Goal: Task Accomplishment & Management: Manage account settings

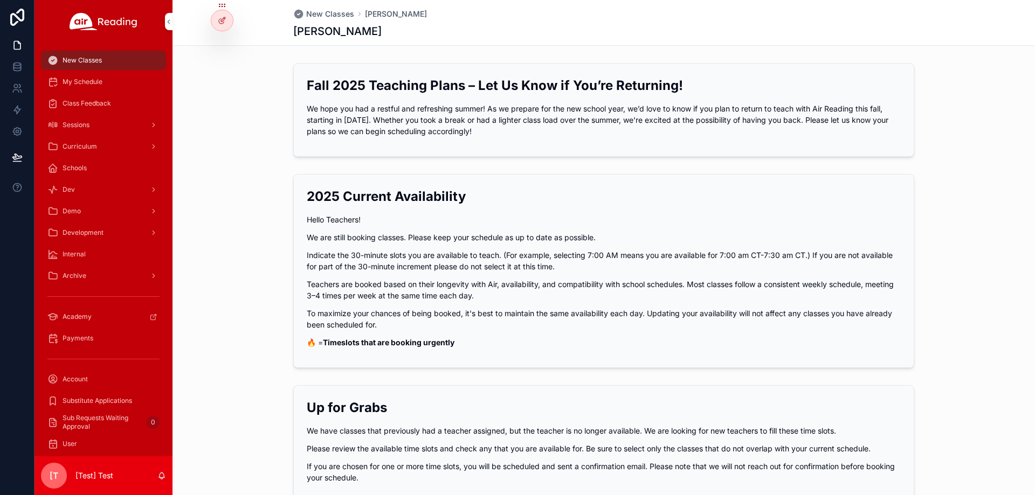
click at [0, 0] on icon at bounding box center [0, 0] width 0 height 0
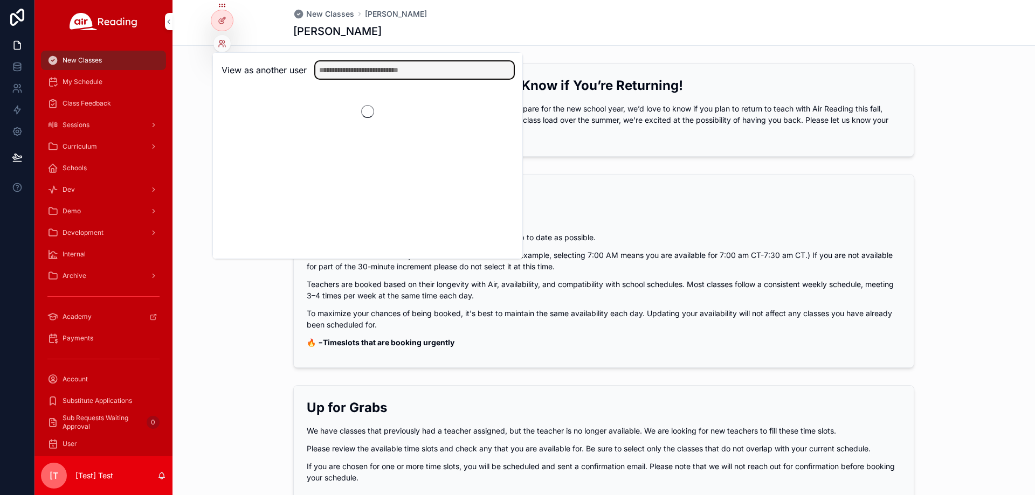
click at [400, 68] on input "text" at bounding box center [414, 69] width 198 height 17
paste input "**********"
type input "**********"
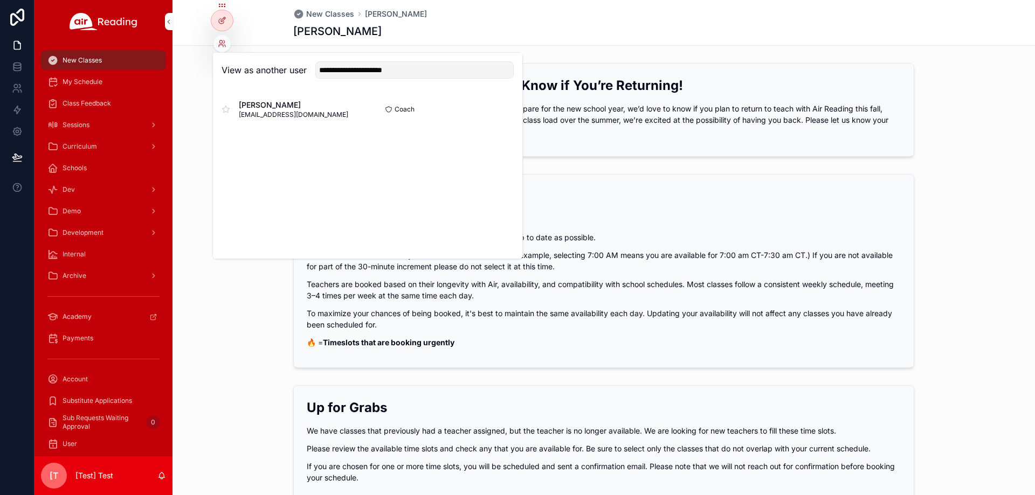
click at [0, 0] on button "Select" at bounding box center [0, 0] width 0 height 0
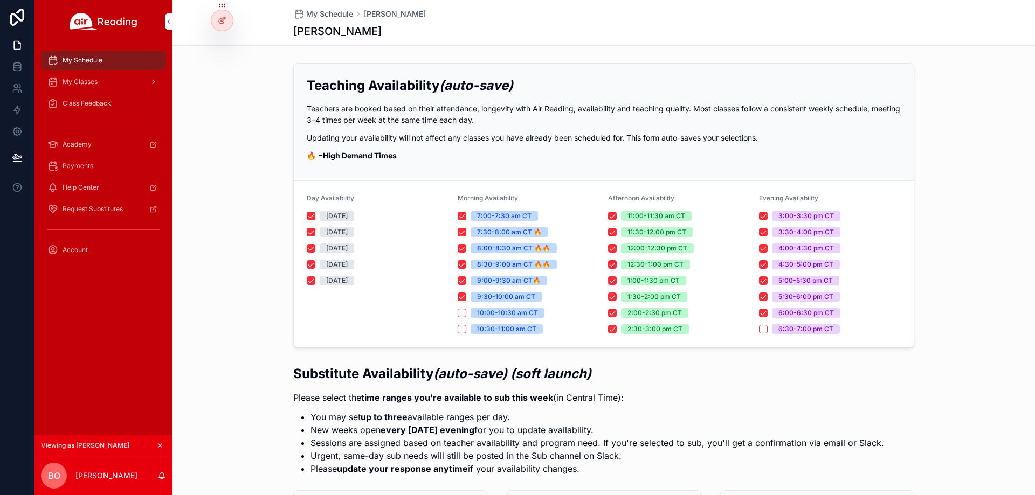
click at [103, 82] on div "My Classes" at bounding box center [103, 81] width 112 height 17
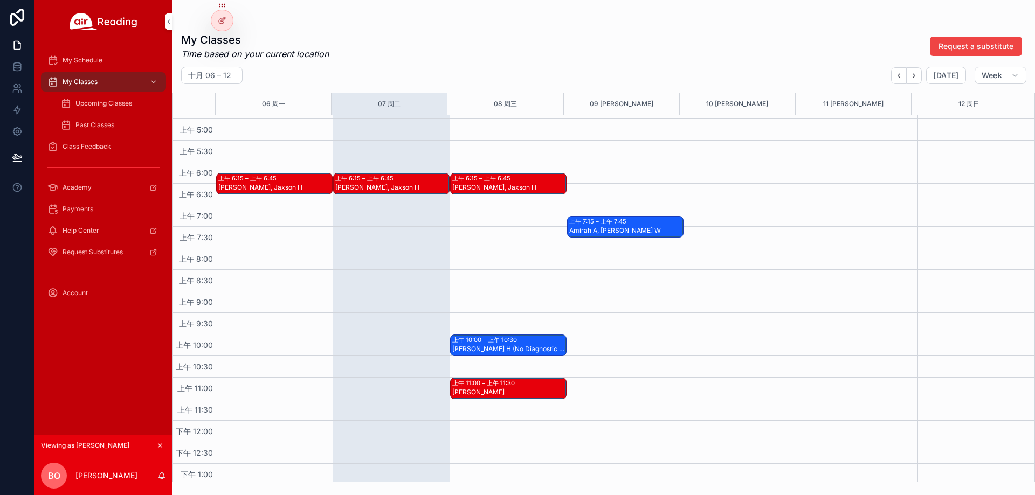
scroll to position [237, 0]
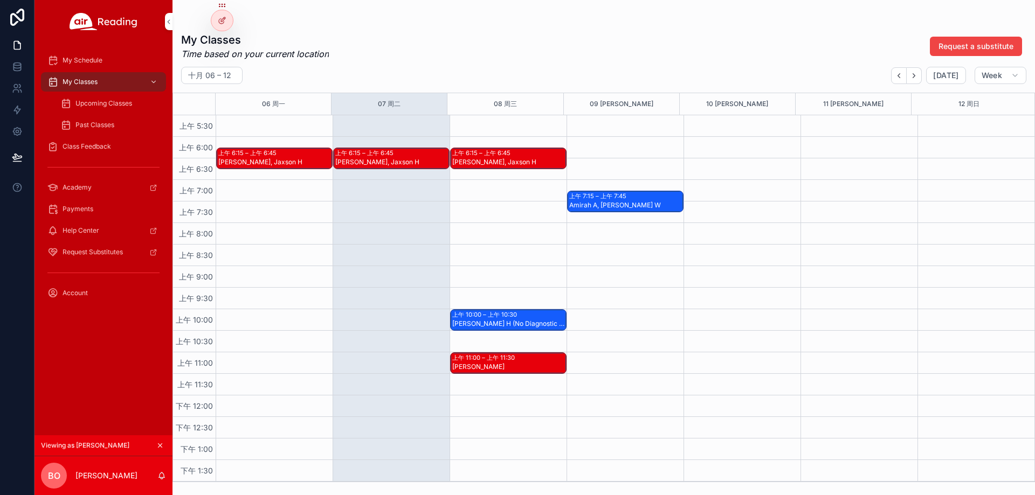
click at [516, 319] on div "上午 10:00 – 上午 10:30" at bounding box center [485, 314] width 67 height 9
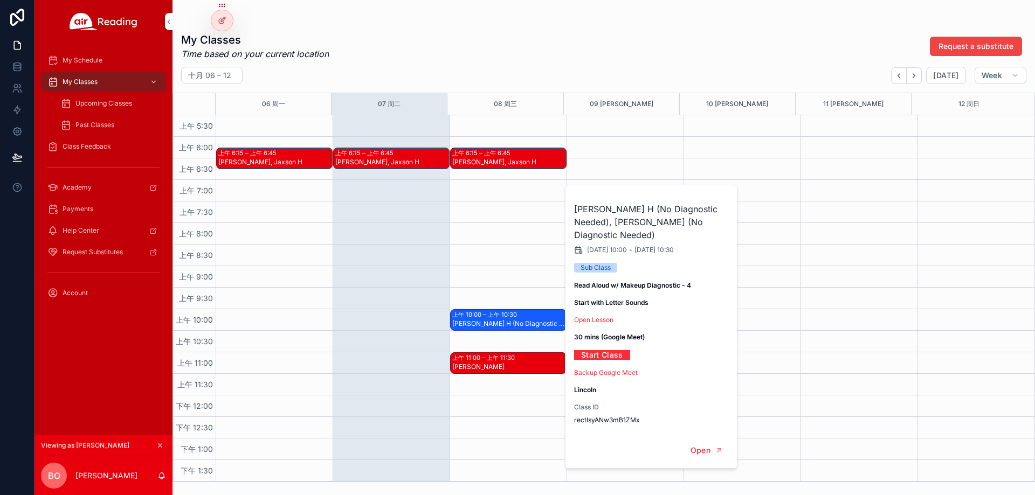
click at [555, 43] on div "My Classes Time based on your current location Request a substitute" at bounding box center [603, 46] width 845 height 28
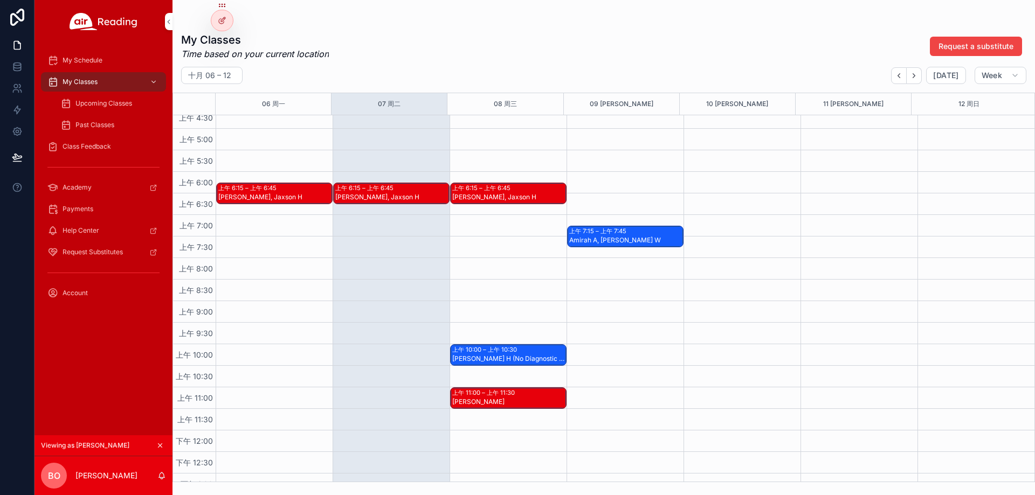
scroll to position [183, 0]
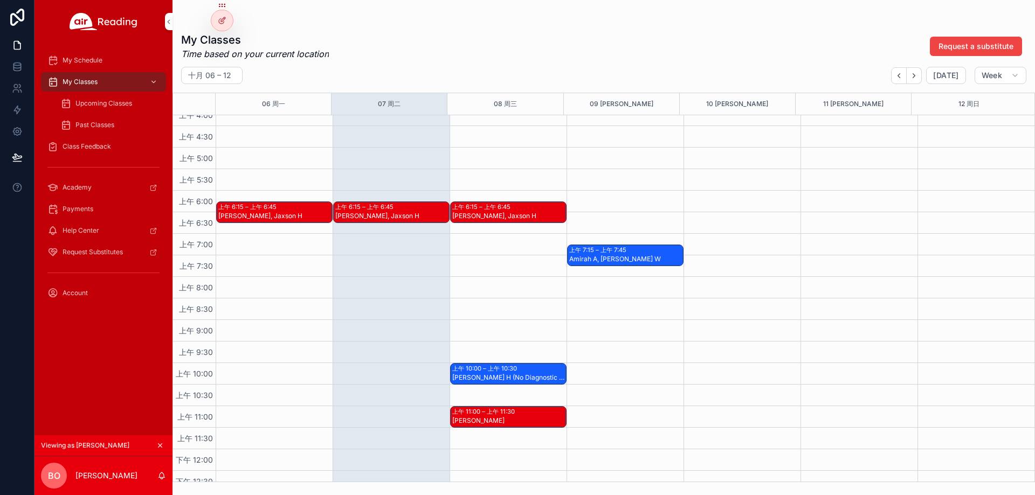
click at [524, 375] on div "Rolan H (No Diagnostic Needed), Tristan S (No Diagnostic Needed)" at bounding box center [508, 377] width 113 height 9
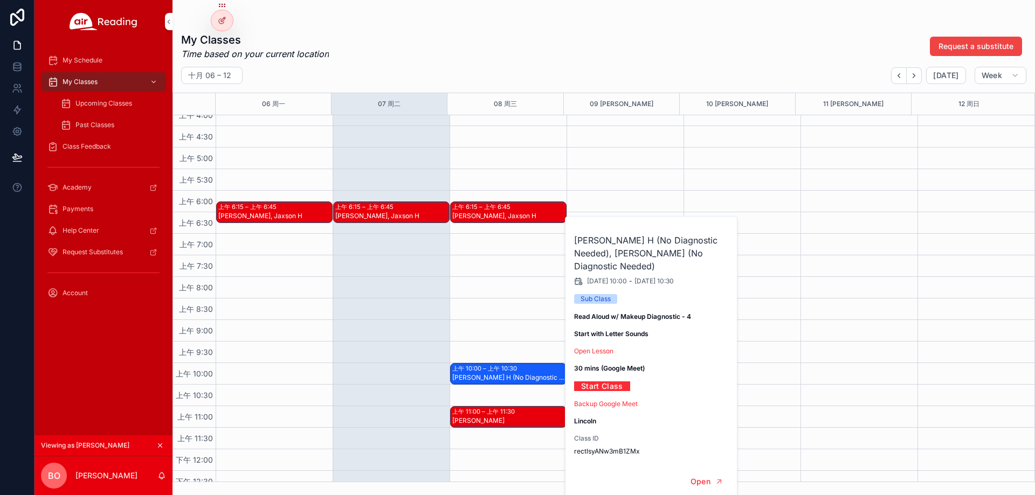
scroll to position [237, 0]
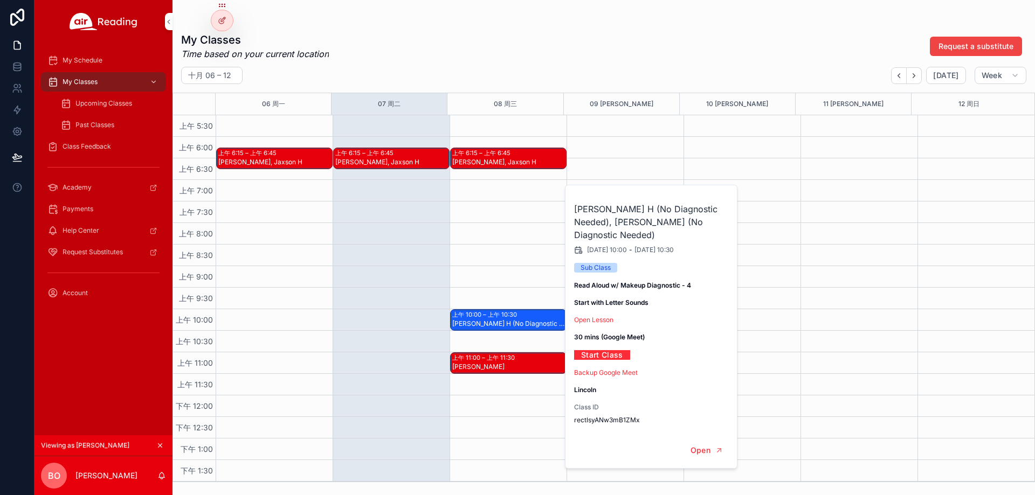
click at [94, 109] on div "Upcoming Classes" at bounding box center [109, 103] width 99 height 17
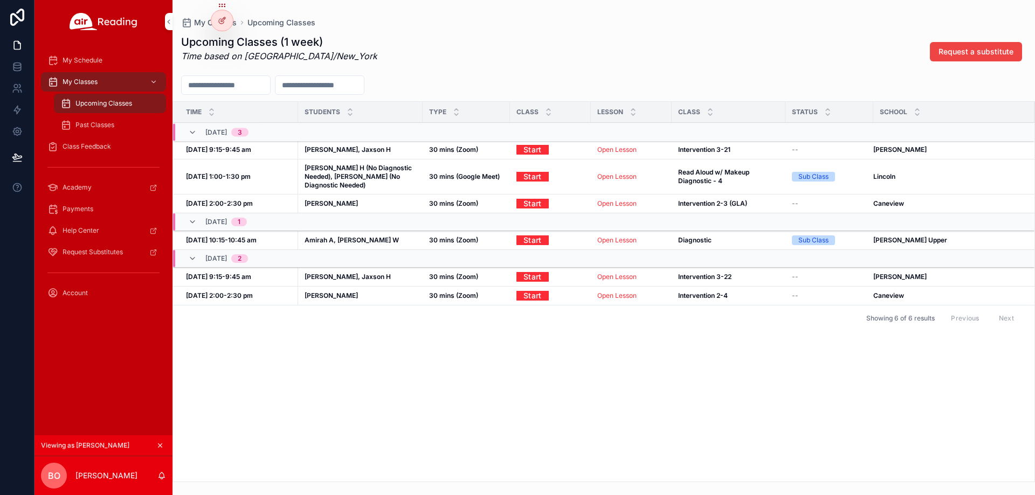
click at [0, 0] on icon at bounding box center [0, 0] width 0 height 0
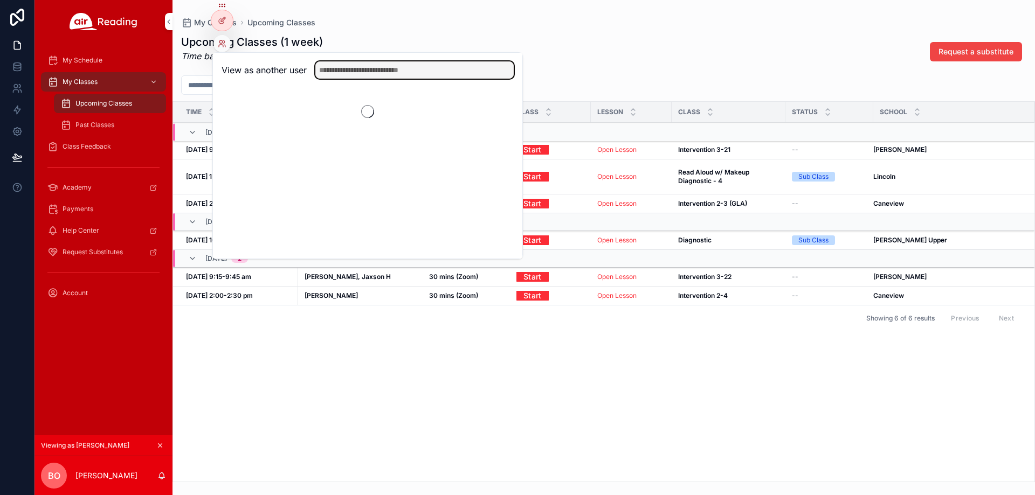
click at [401, 77] on input "text" at bounding box center [414, 69] width 198 height 17
paste input "**********"
type input "**********"
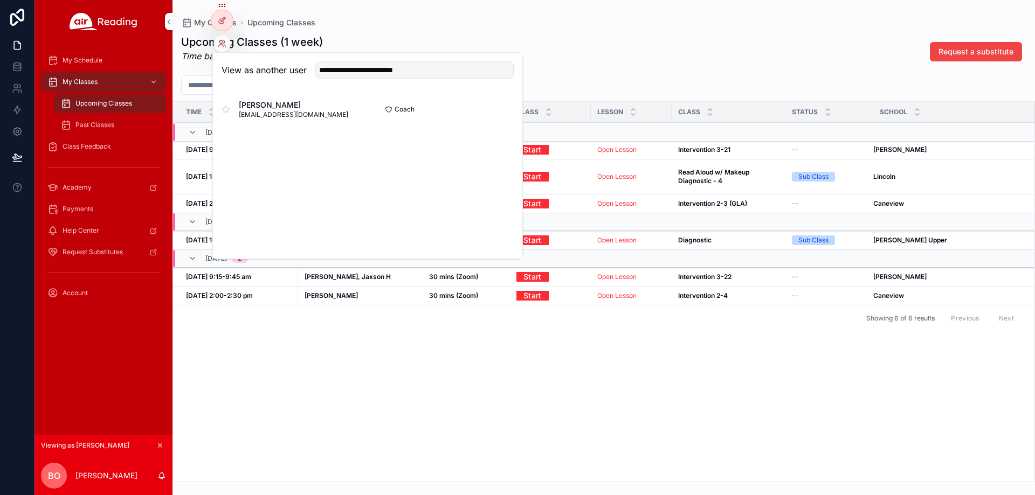
click at [0, 0] on button "Select" at bounding box center [0, 0] width 0 height 0
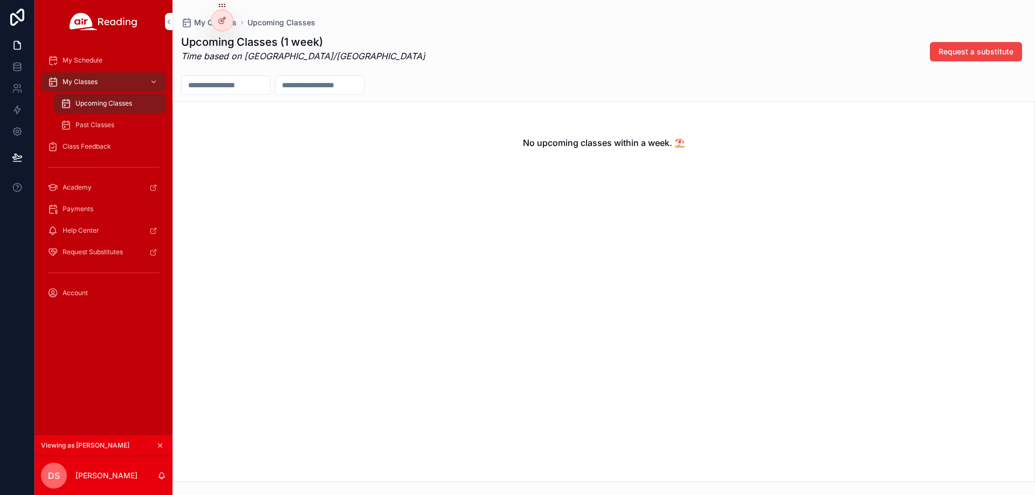
click at [121, 60] on div "My Schedule" at bounding box center [103, 60] width 112 height 17
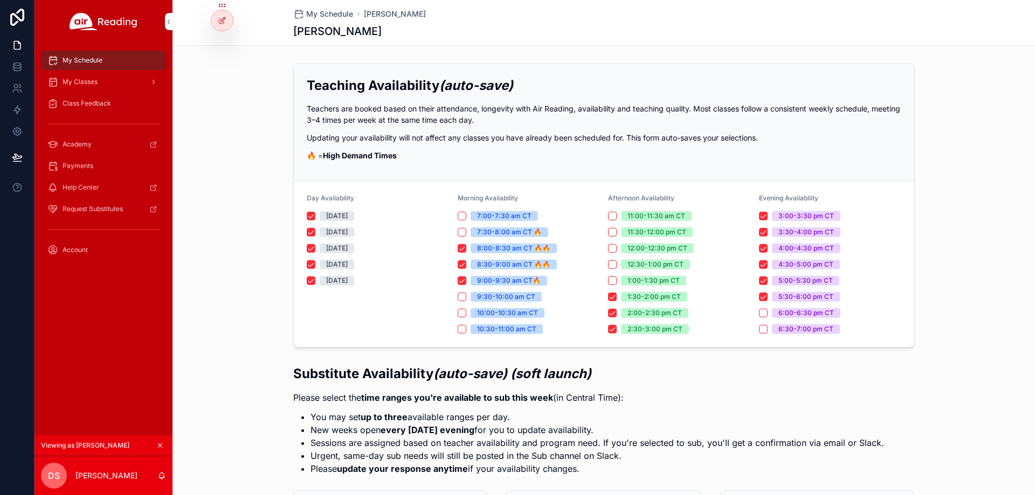
click at [91, 165] on span "Payments" at bounding box center [78, 166] width 31 height 9
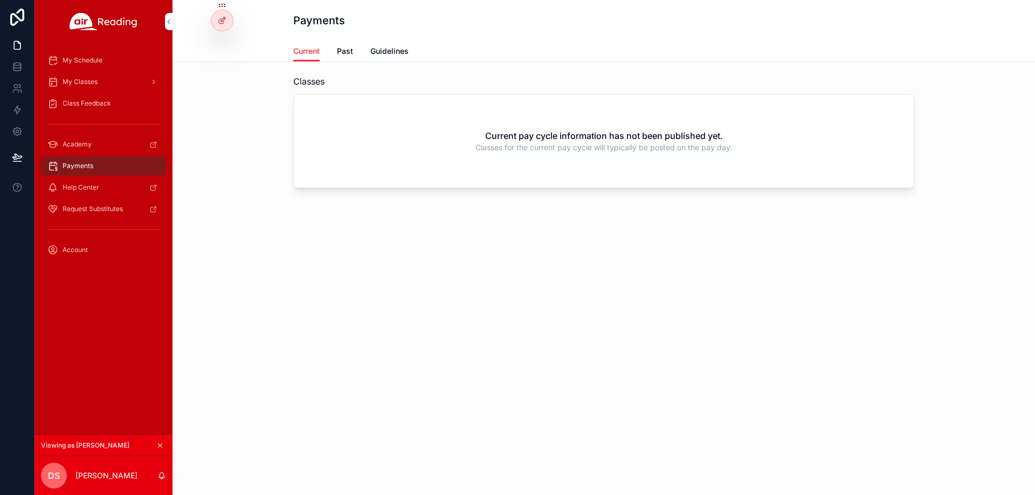
click at [95, 249] on div "Account" at bounding box center [103, 249] width 112 height 17
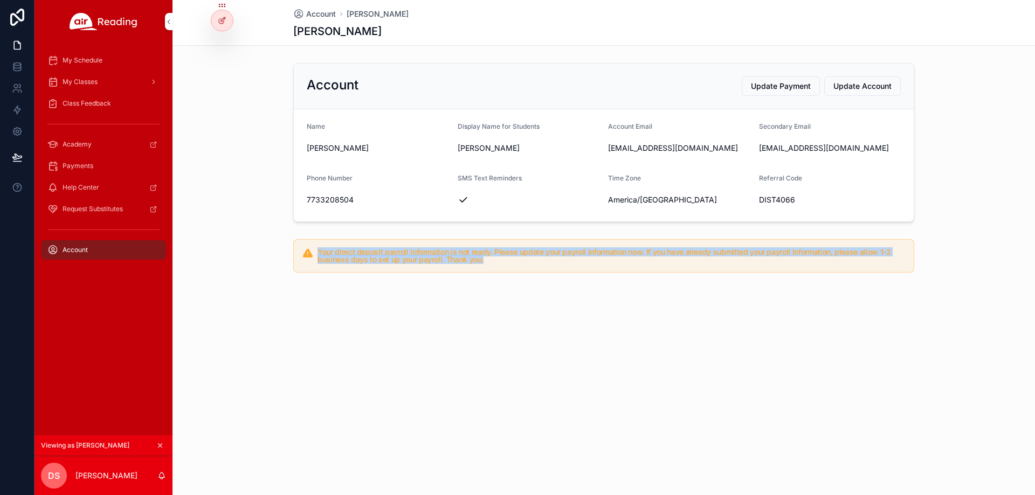
drag, startPoint x: 319, startPoint y: 252, endPoint x: 489, endPoint y: 259, distance: 170.5
click at [489, 259] on h5 "Your direct deposit payroll information is not ready. Please update your payrol…" at bounding box center [610, 255] width 587 height 15
click at [433, 288] on div "Account Diana Stezalski Diana Stezalski Account Update Payment Update Account N…" at bounding box center [603, 173] width 862 height 346
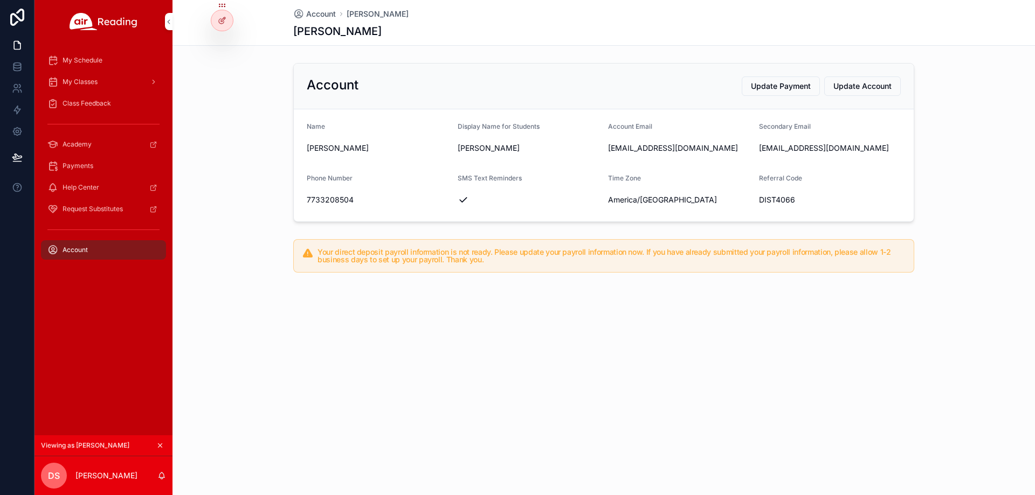
click at [79, 164] on span "Payments" at bounding box center [78, 166] width 31 height 9
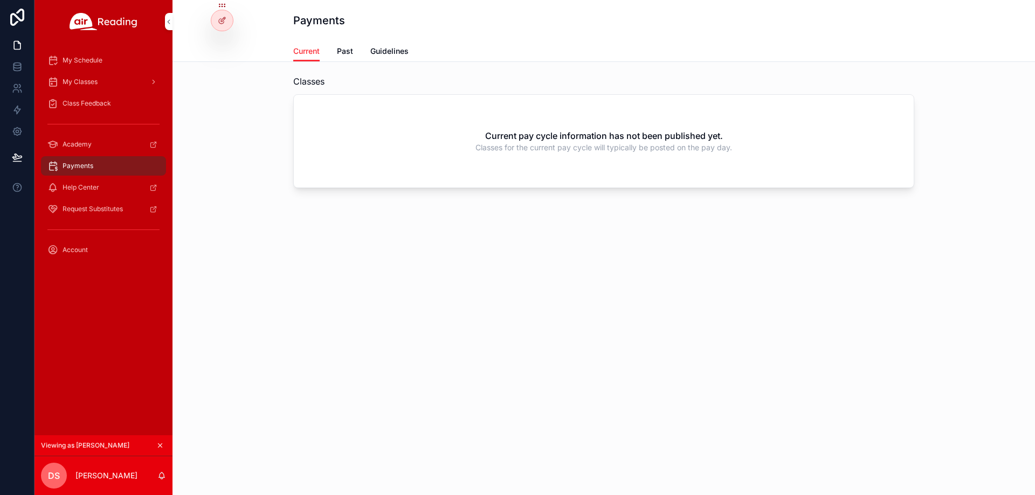
click at [390, 57] on link "Guidelines" at bounding box center [389, 52] width 38 height 22
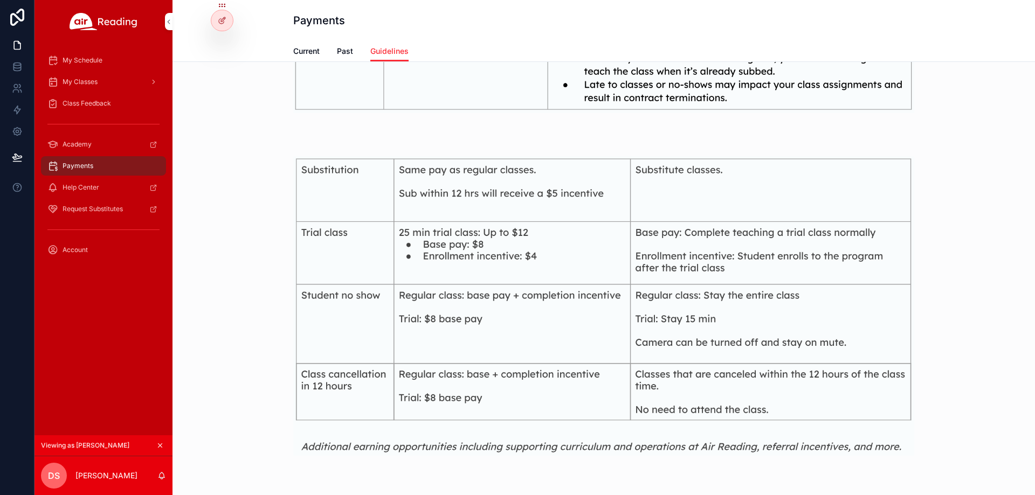
scroll to position [546, 0]
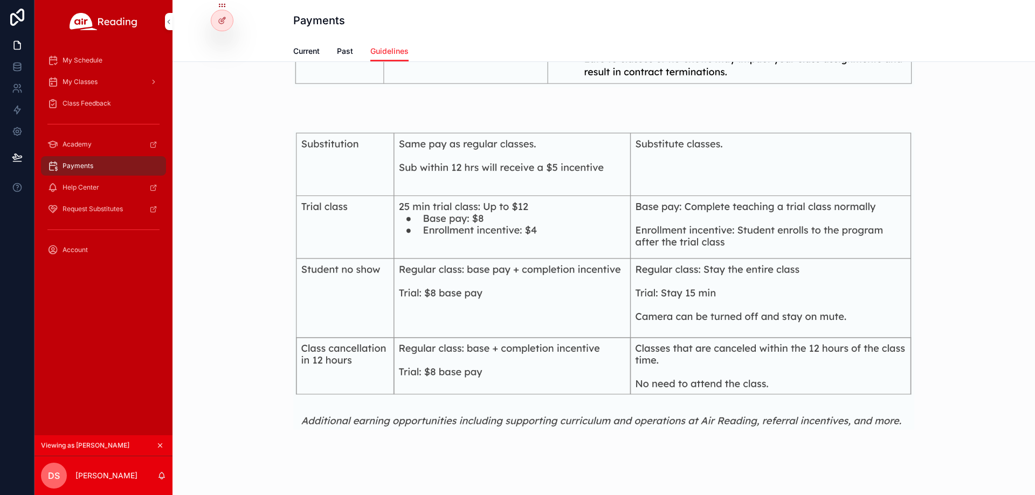
click at [306, 49] on span "Current" at bounding box center [306, 51] width 26 height 11
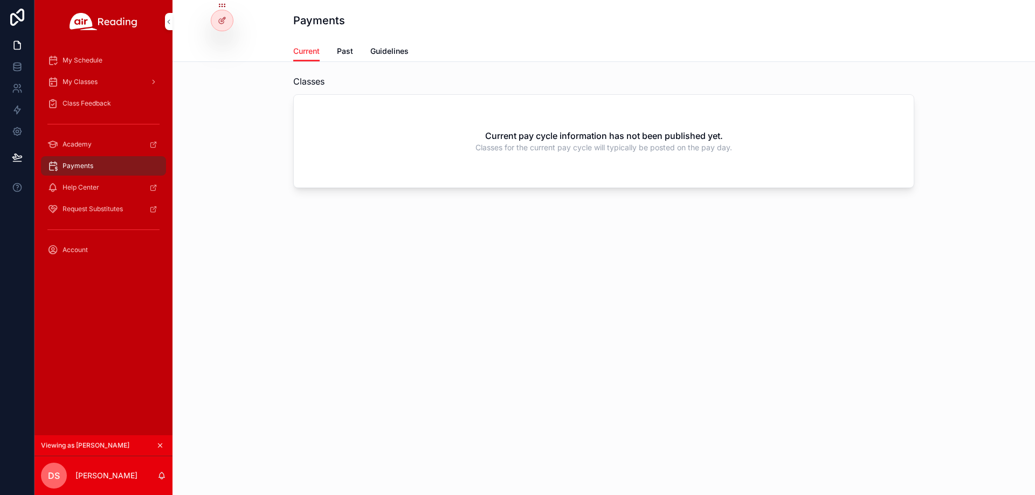
click at [77, 244] on div "Account" at bounding box center [103, 249] width 112 height 17
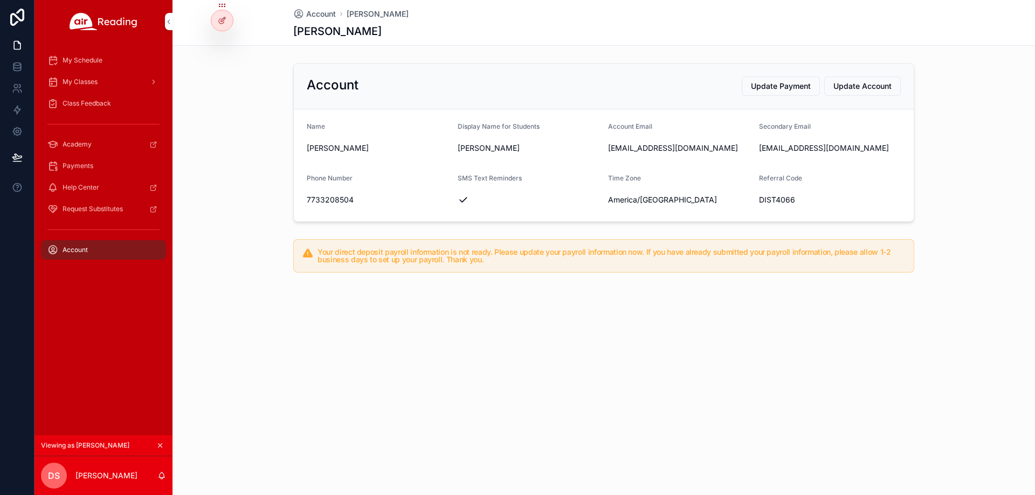
click at [73, 167] on span "Payments" at bounding box center [78, 166] width 31 height 9
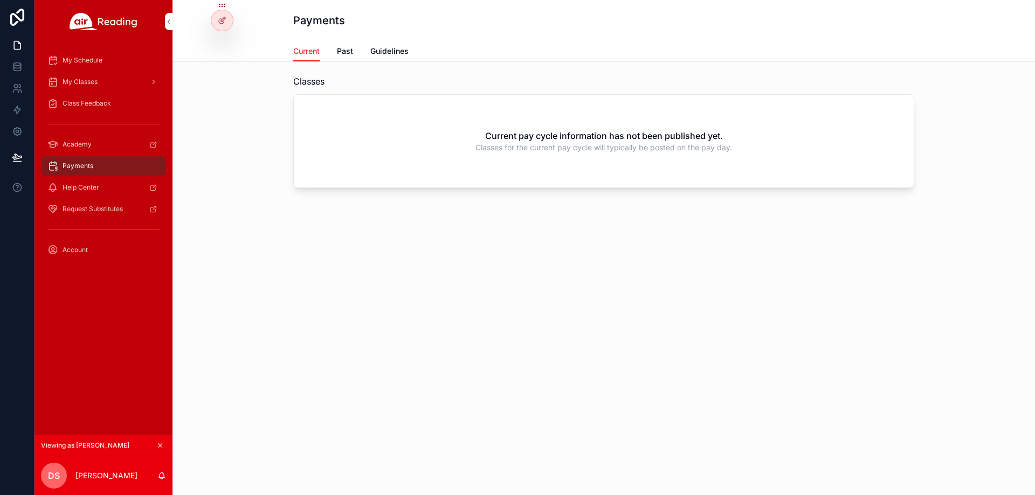
click at [379, 52] on span "Guidelines" at bounding box center [389, 51] width 38 height 11
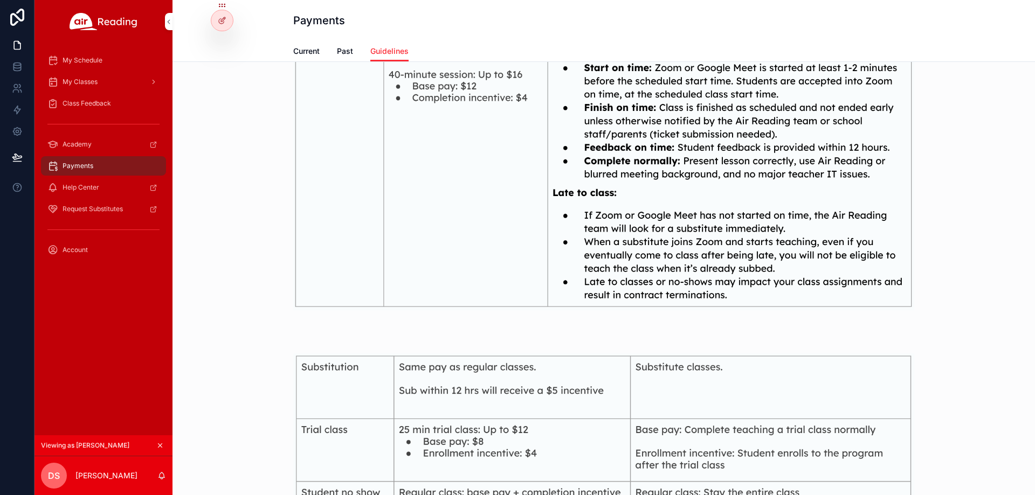
scroll to position [485, 0]
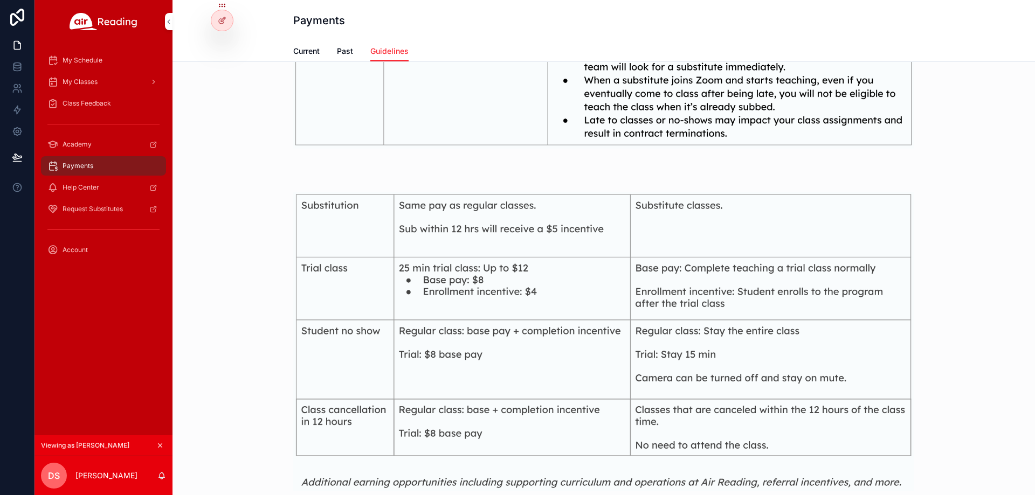
click at [313, 50] on span "Current" at bounding box center [306, 51] width 26 height 11
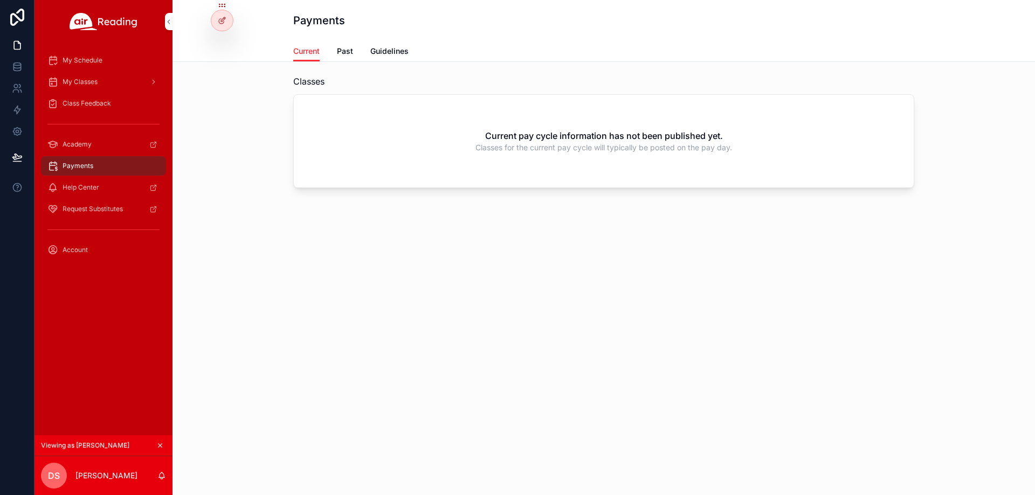
click at [0, 0] on div at bounding box center [0, 0] width 0 height 0
click at [0, 0] on icon at bounding box center [0, 0] width 0 height 0
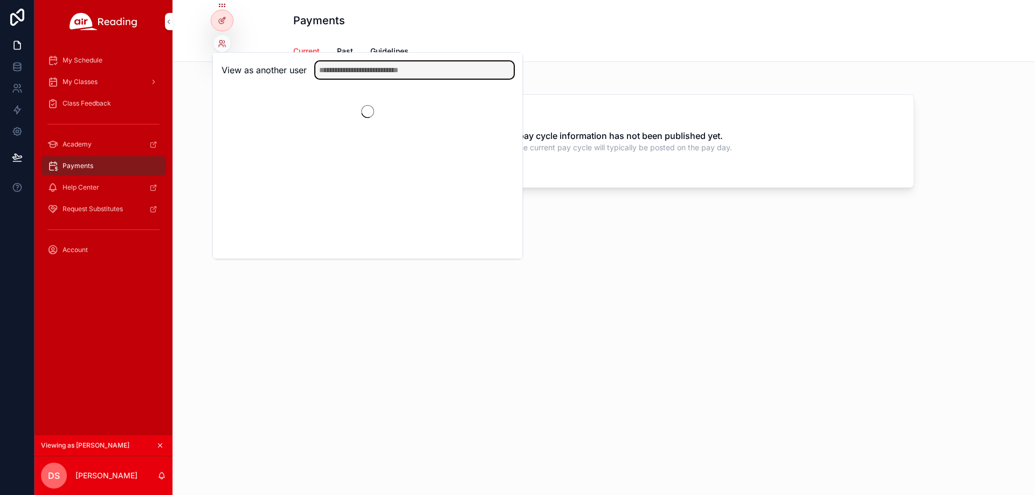
click at [352, 73] on input "text" at bounding box center [414, 69] width 198 height 17
paste input "**********"
type input "**********"
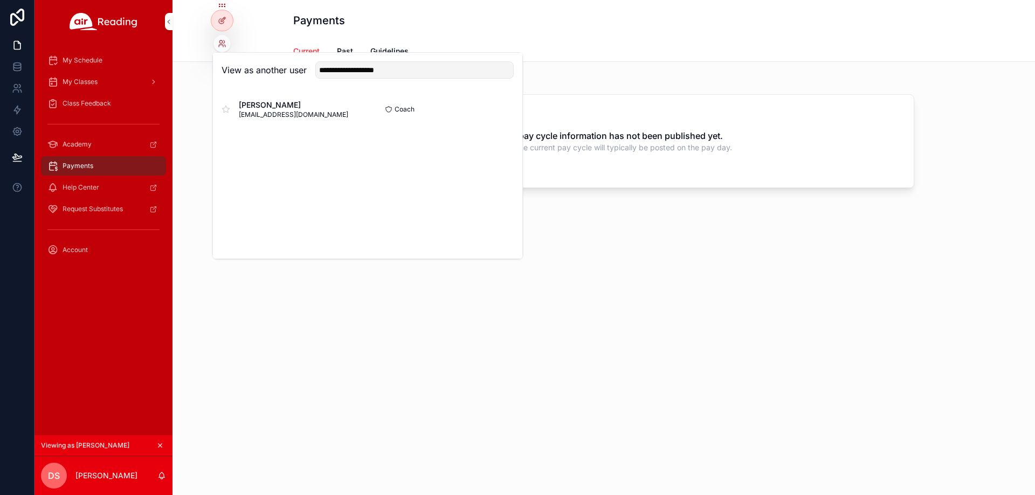
click at [0, 0] on button "Select" at bounding box center [0, 0] width 0 height 0
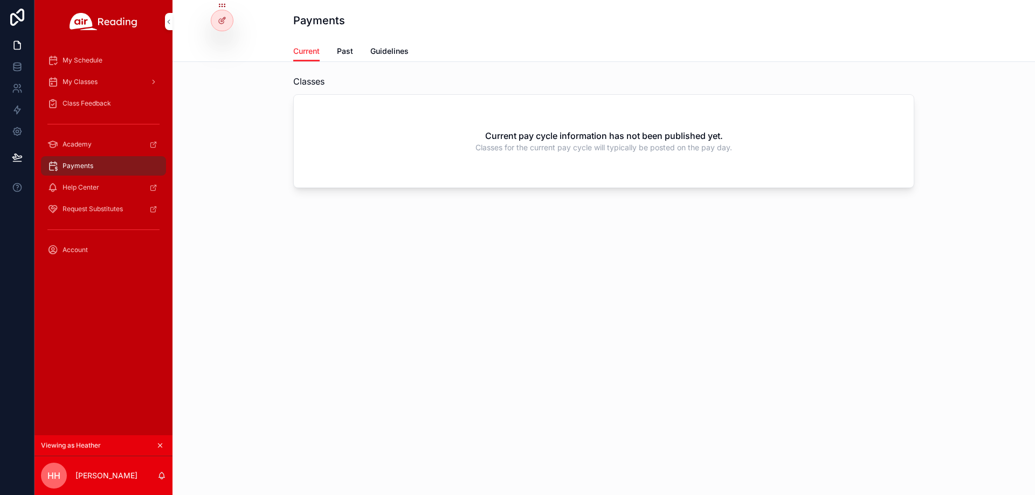
click at [100, 104] on span "Class Feedback" at bounding box center [87, 103] width 49 height 9
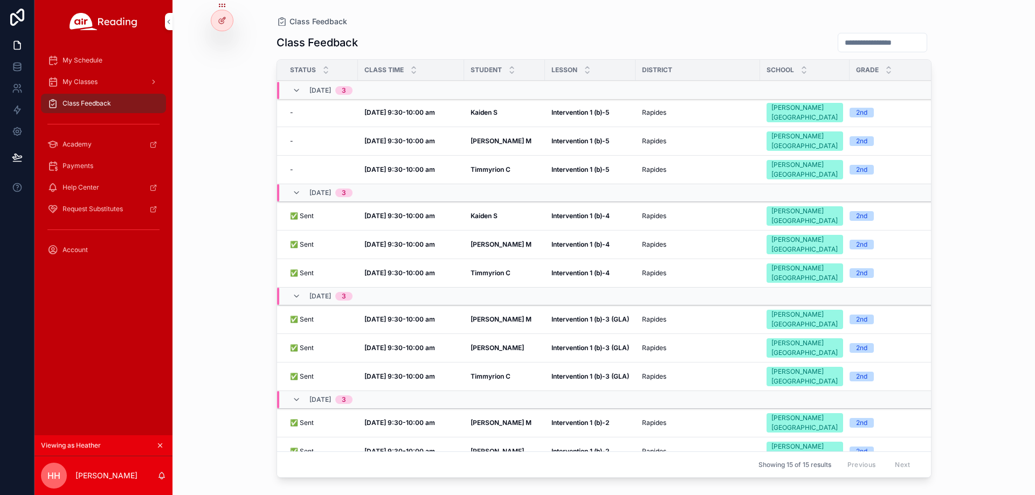
click at [479, 269] on strong "Timmyrion C" at bounding box center [490, 273] width 40 height 8
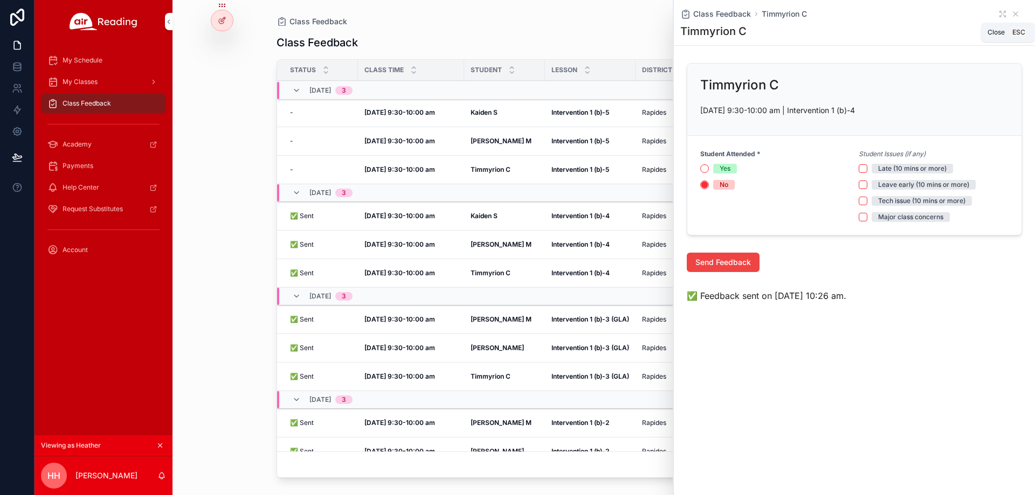
click at [1019, 14] on icon "scrollable content" at bounding box center [1015, 14] width 9 height 9
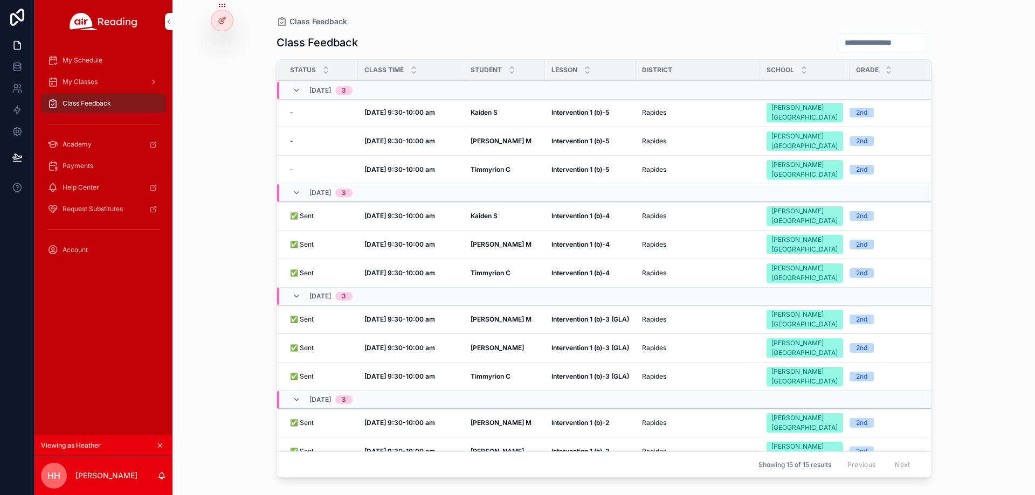
click at [507, 240] on div "Terrance M Terrance M" at bounding box center [504, 244] width 68 height 9
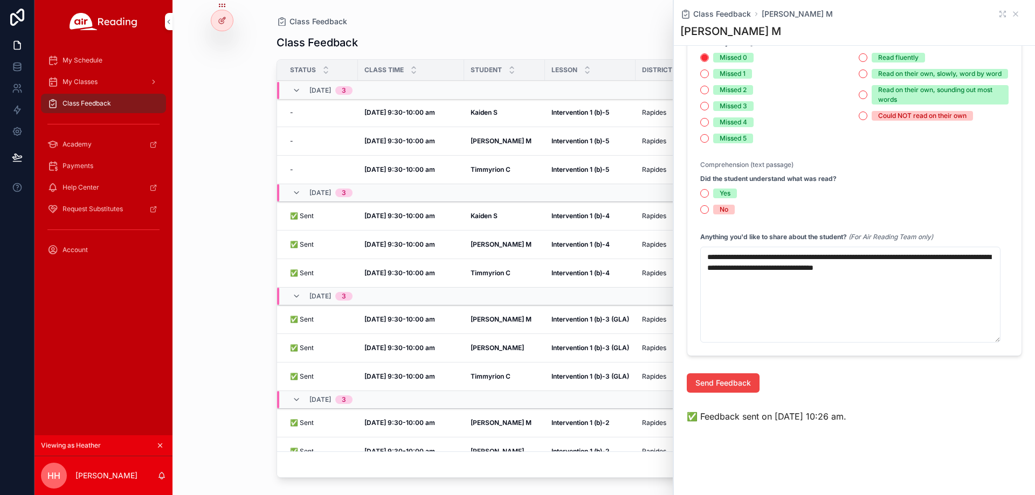
scroll to position [435, 0]
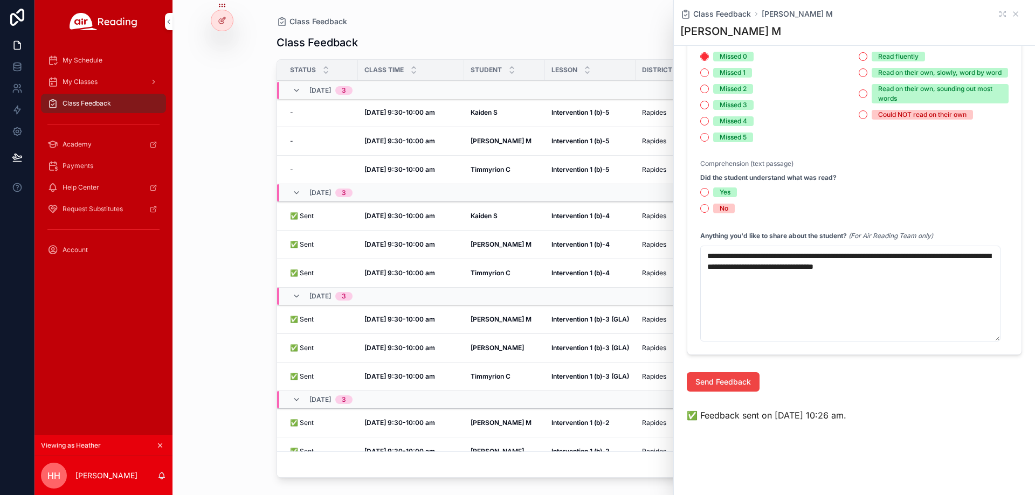
click at [591, 31] on div "Class Feedback Status Class Time Student Lesson District School Grade 10/08, We…" at bounding box center [603, 254] width 655 height 456
click at [1011, 16] on icon "scrollable content" at bounding box center [1015, 14] width 9 height 9
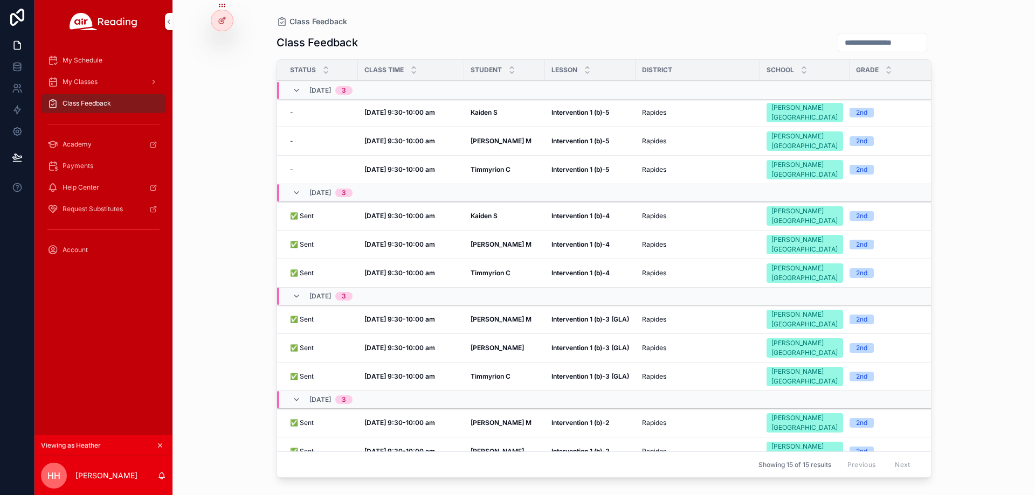
click at [502, 220] on div "Kaiden S Kaiden S" at bounding box center [504, 216] width 68 height 9
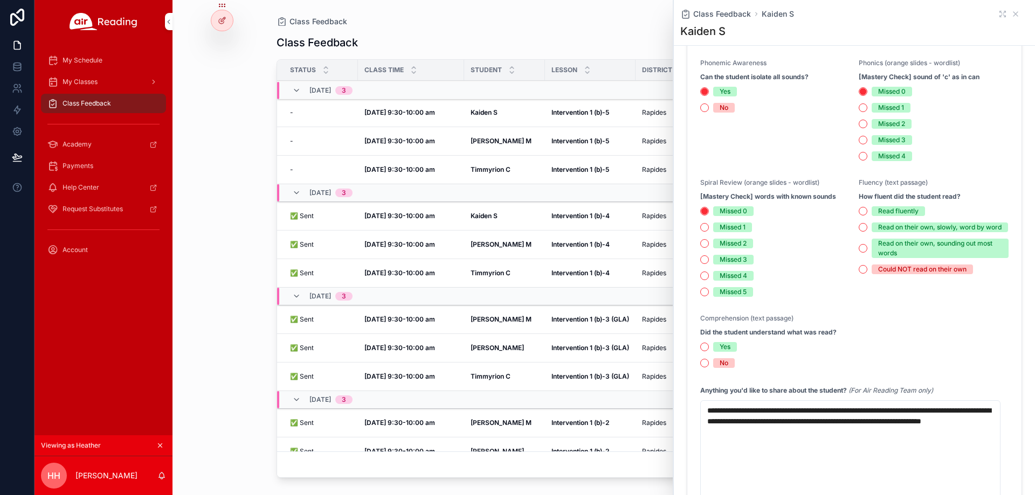
scroll to position [446, 0]
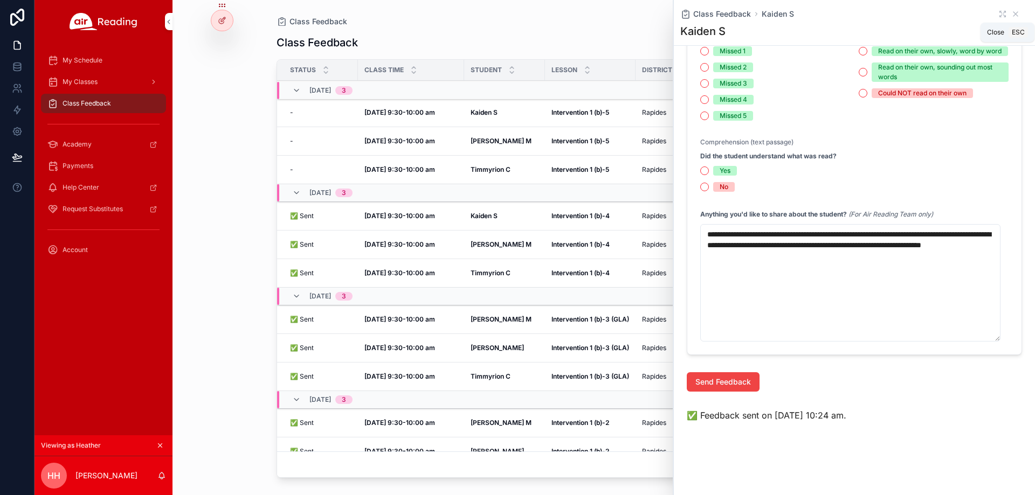
click at [1011, 16] on icon "scrollable content" at bounding box center [1015, 14] width 9 height 9
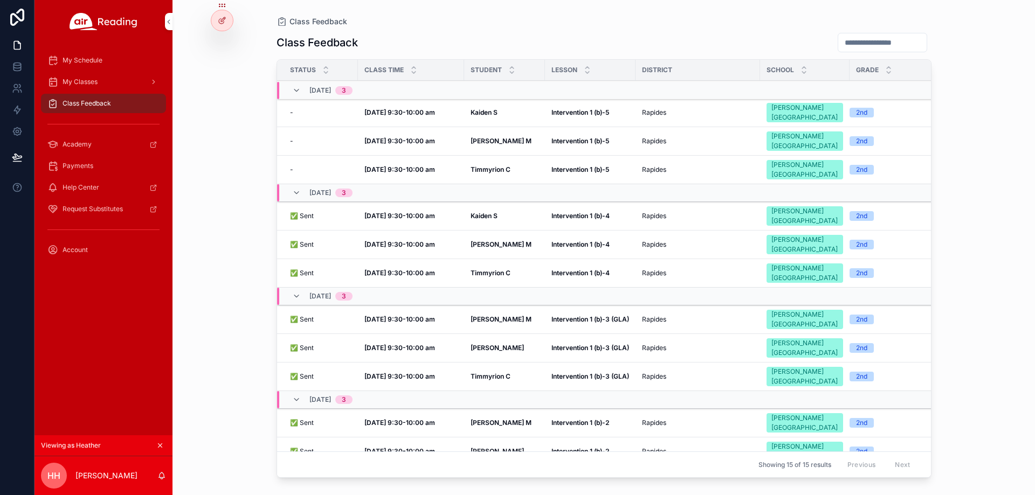
click at [0, 0] on icon at bounding box center [0, 0] width 0 height 0
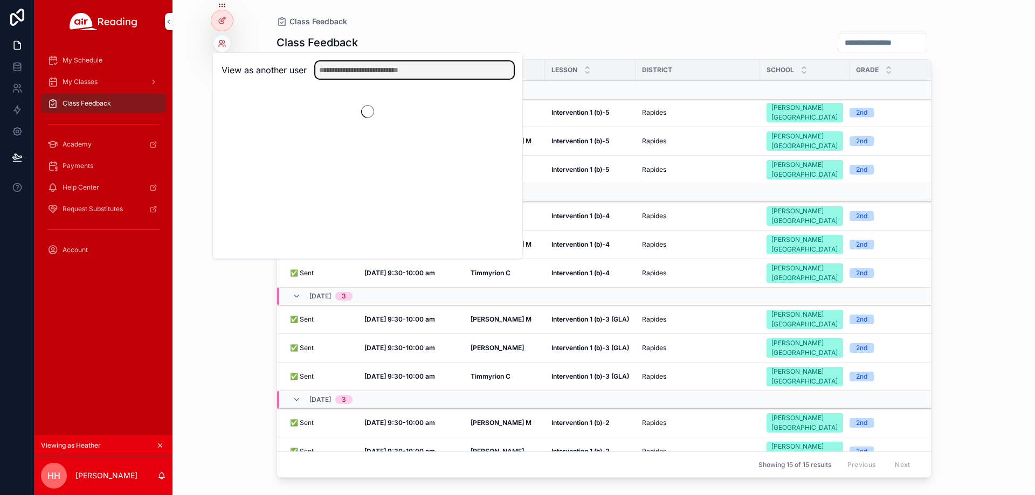
click at [373, 68] on input "text" at bounding box center [414, 69] width 198 height 17
paste input "**********"
type input "**********"
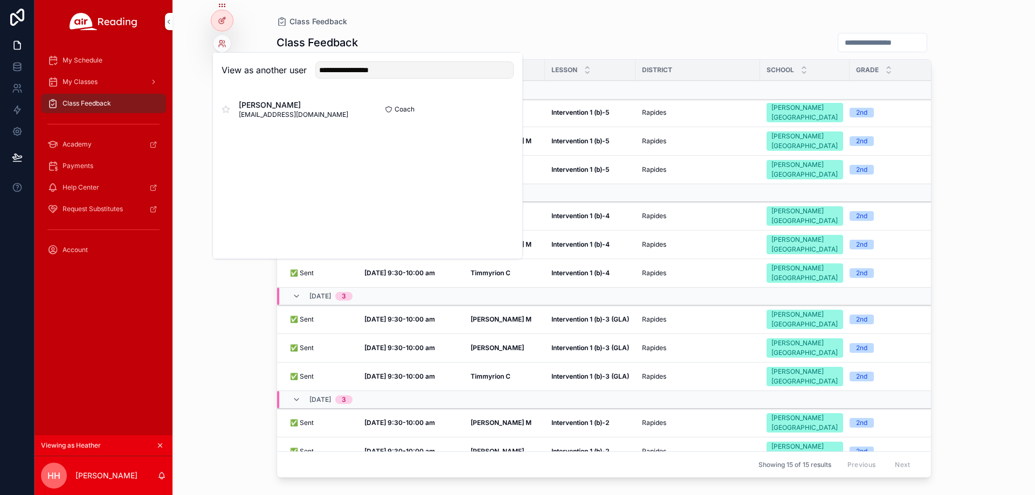
click at [0, 0] on button "Select" at bounding box center [0, 0] width 0 height 0
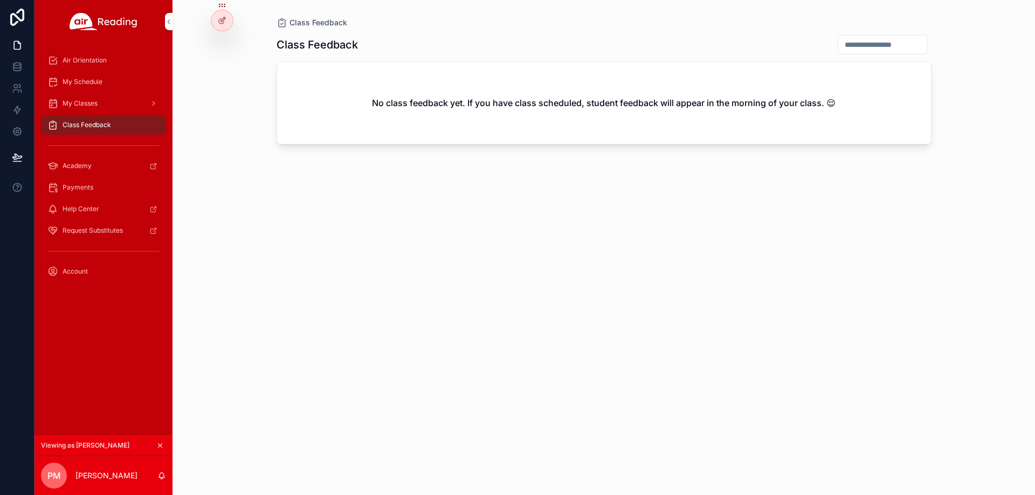
click at [106, 61] on span "Air Orientation" at bounding box center [85, 60] width 44 height 9
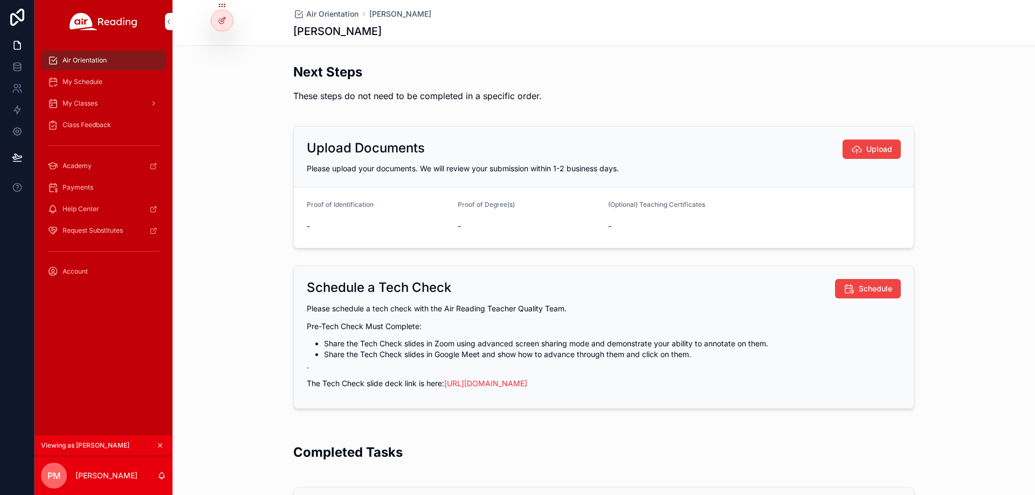
click at [67, 266] on div "Account" at bounding box center [103, 271] width 112 height 17
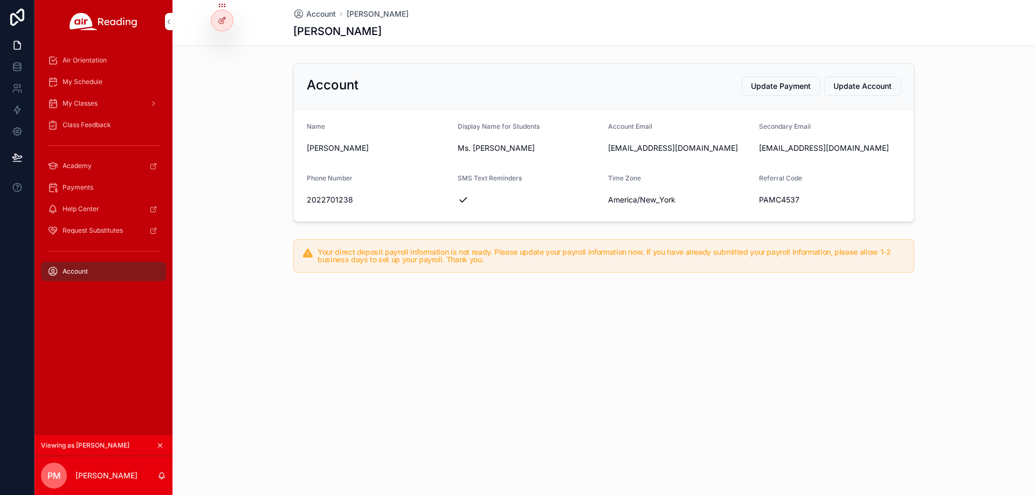
click at [115, 58] on div "Air Orientation" at bounding box center [103, 60] width 112 height 17
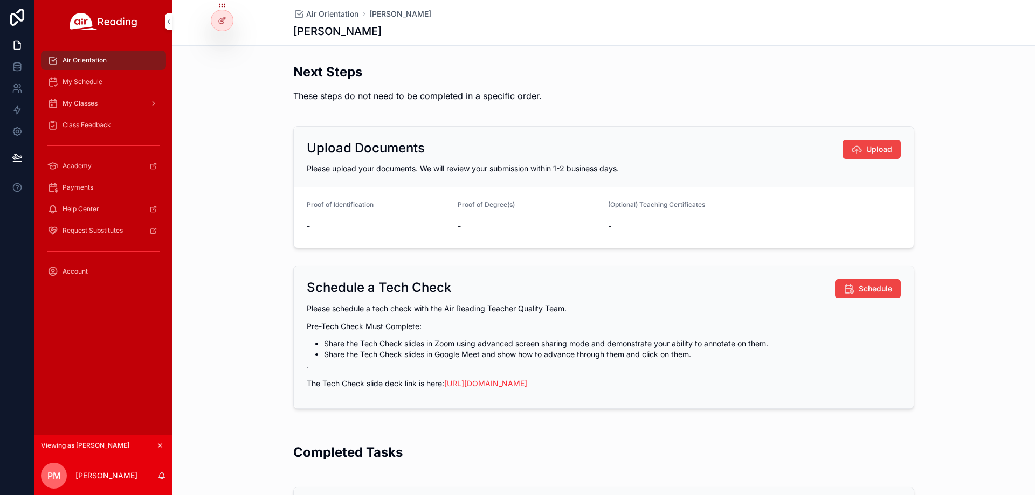
click at [84, 265] on div "Account" at bounding box center [103, 271] width 112 height 17
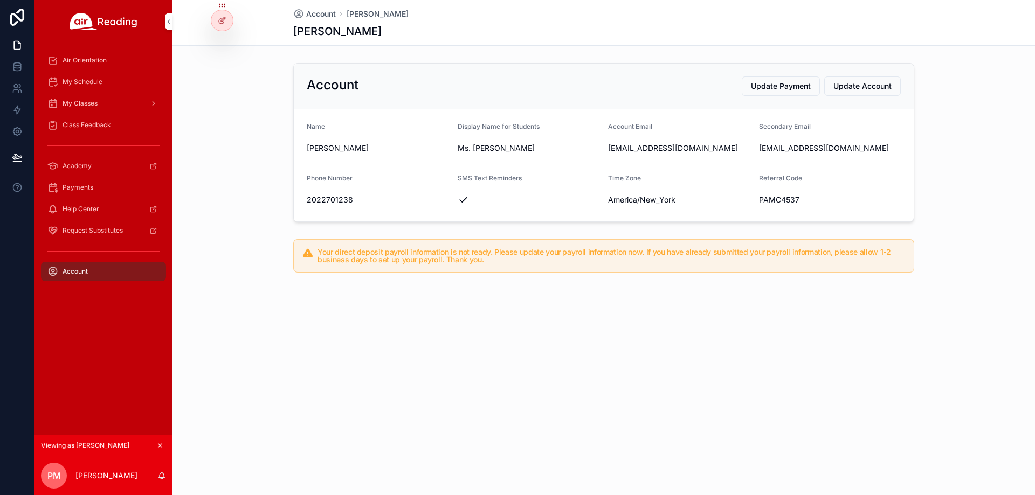
click at [94, 58] on span "Air Orientation" at bounding box center [85, 60] width 44 height 9
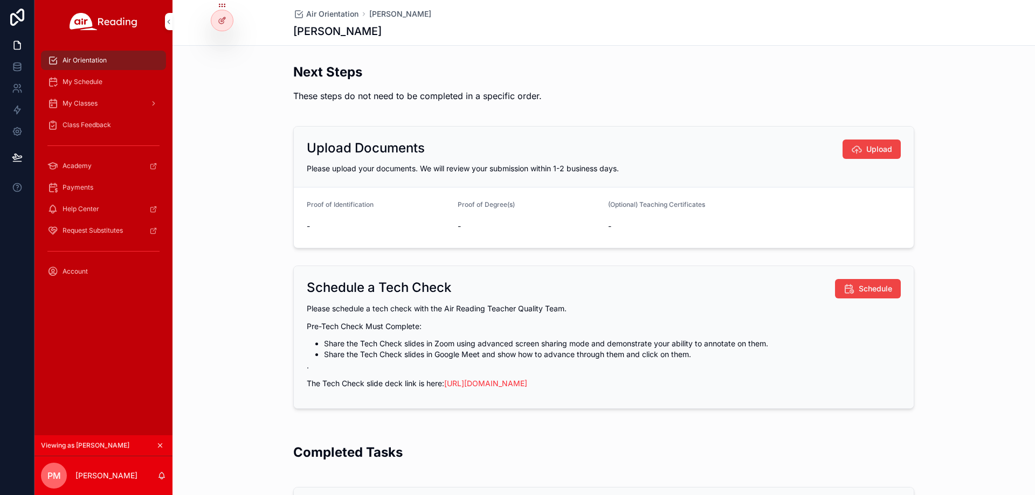
click at [80, 187] on span "Payments" at bounding box center [78, 187] width 31 height 9
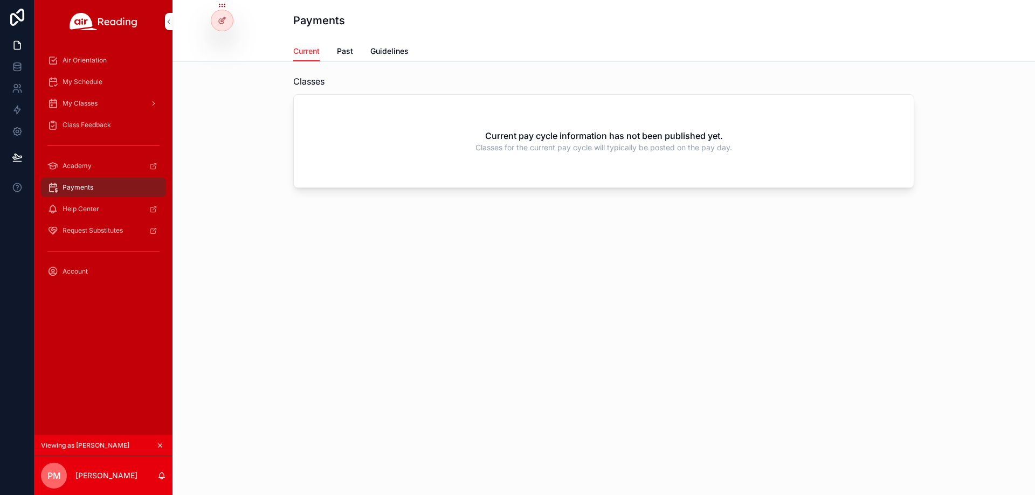
click at [0, 0] on div at bounding box center [0, 0] width 0 height 0
click at [0, 0] on icon at bounding box center [0, 0] width 0 height 0
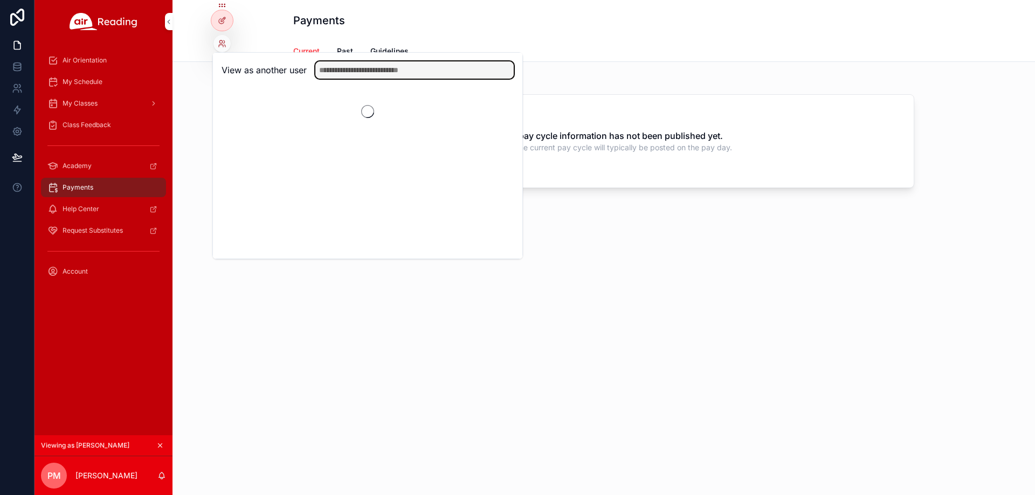
click at [360, 67] on input "text" at bounding box center [414, 69] width 198 height 17
paste input "**********"
type input "**********"
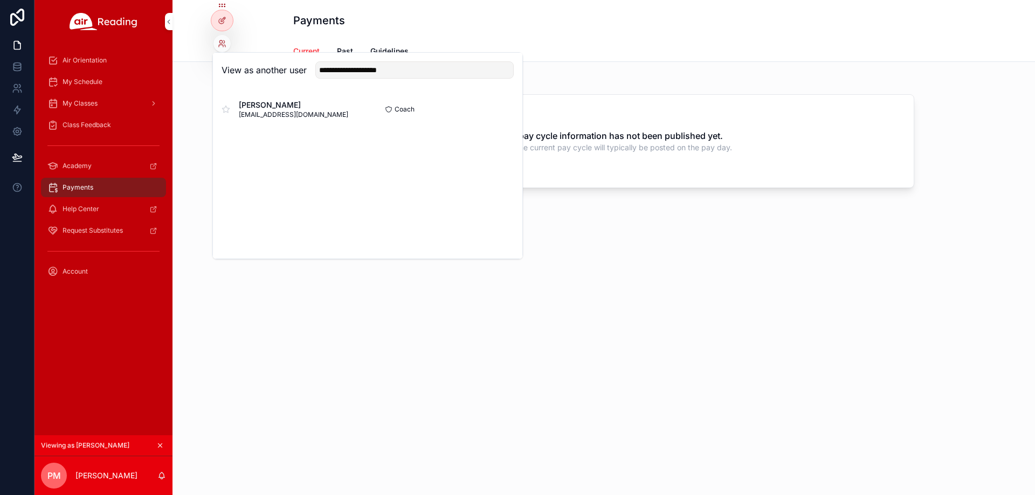
click at [0, 0] on button "Select" at bounding box center [0, 0] width 0 height 0
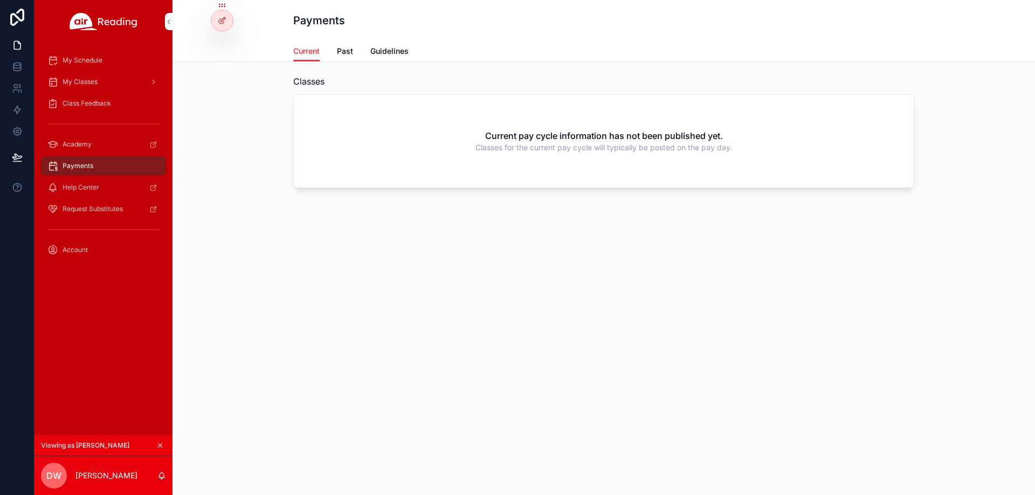
click at [125, 58] on div "My Schedule" at bounding box center [103, 60] width 112 height 17
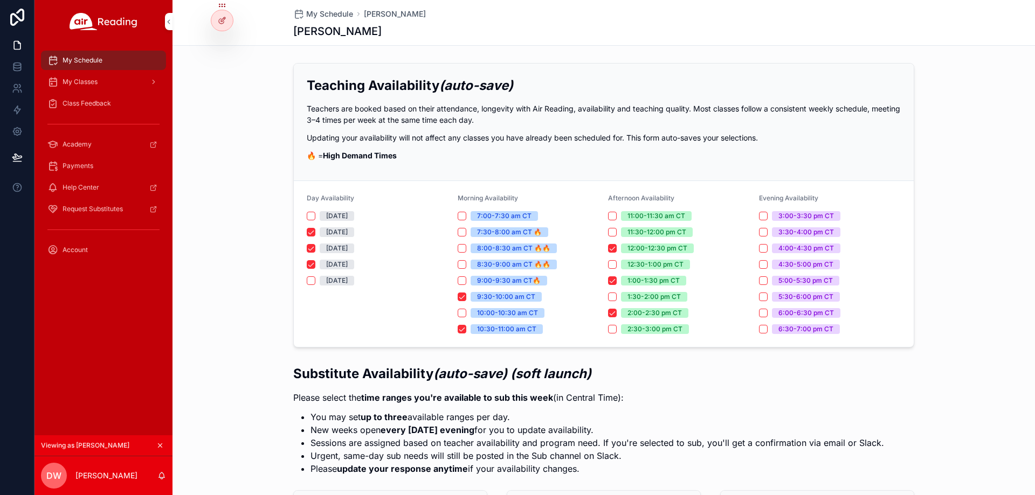
click at [128, 84] on div "My Classes" at bounding box center [103, 81] width 112 height 17
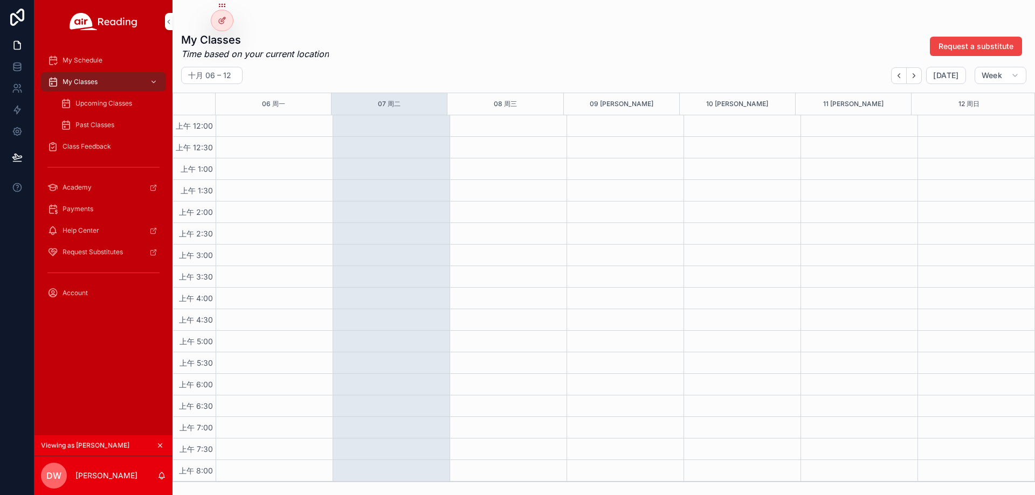
click at [0, 0] on icon at bounding box center [0, 0] width 0 height 0
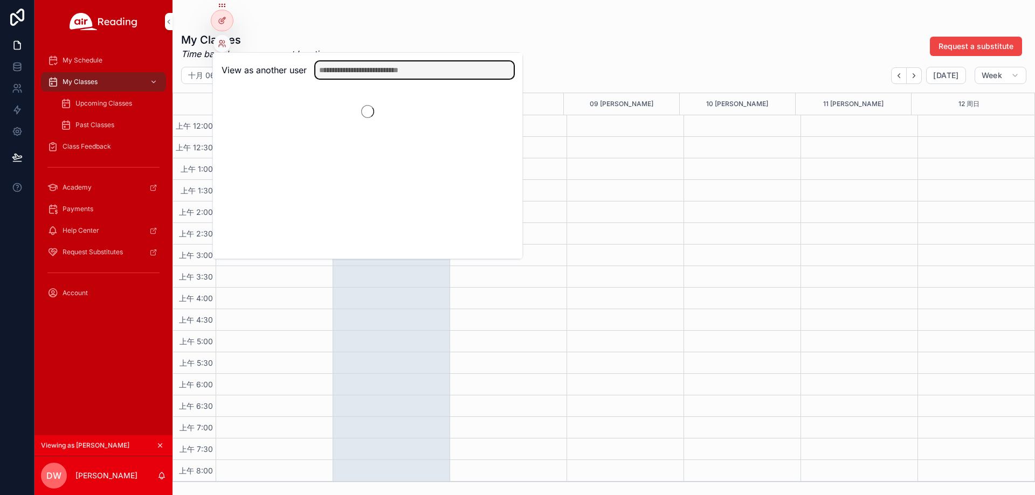
click at [355, 71] on input "text" at bounding box center [414, 69] width 198 height 17
paste input "**********"
type input "**********"
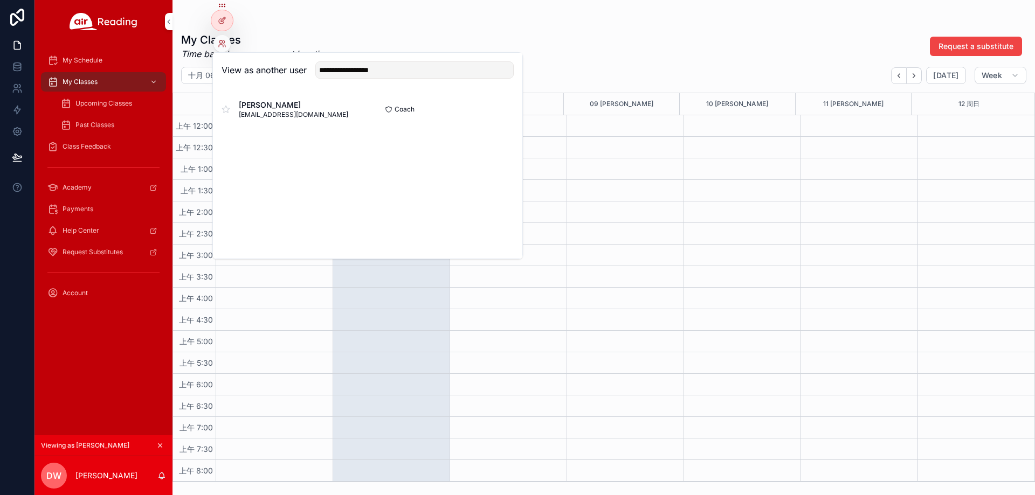
click at [0, 0] on button "Select" at bounding box center [0, 0] width 0 height 0
